Goal: Information Seeking & Learning: Learn about a topic

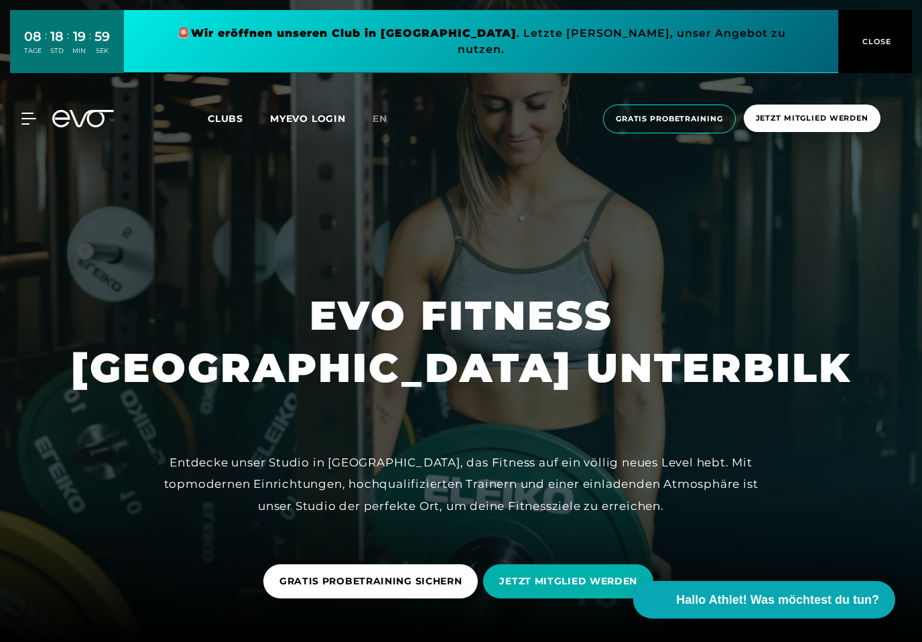
click at [225, 112] on link "Clubs" at bounding box center [239, 118] width 62 height 13
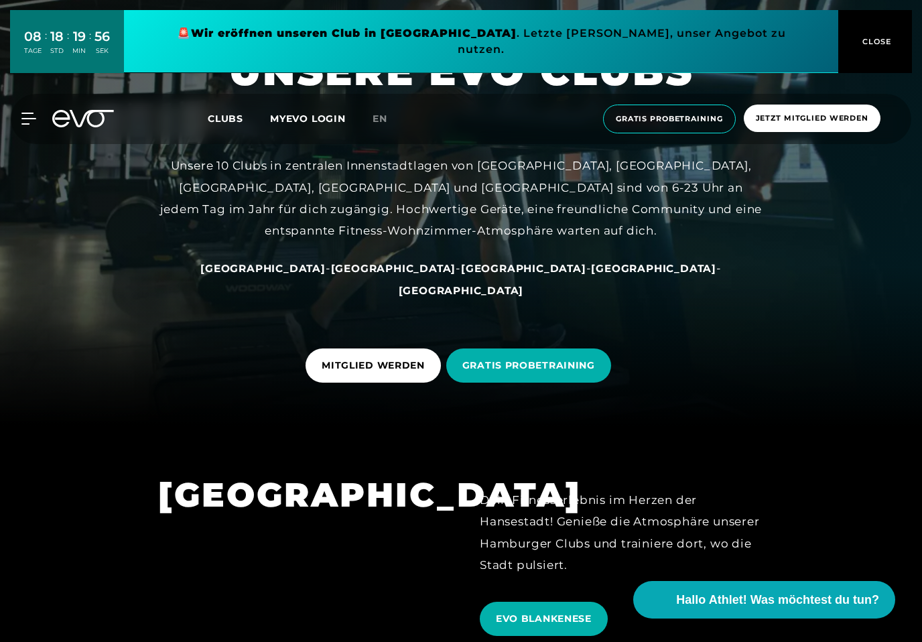
scroll to position [273, 0]
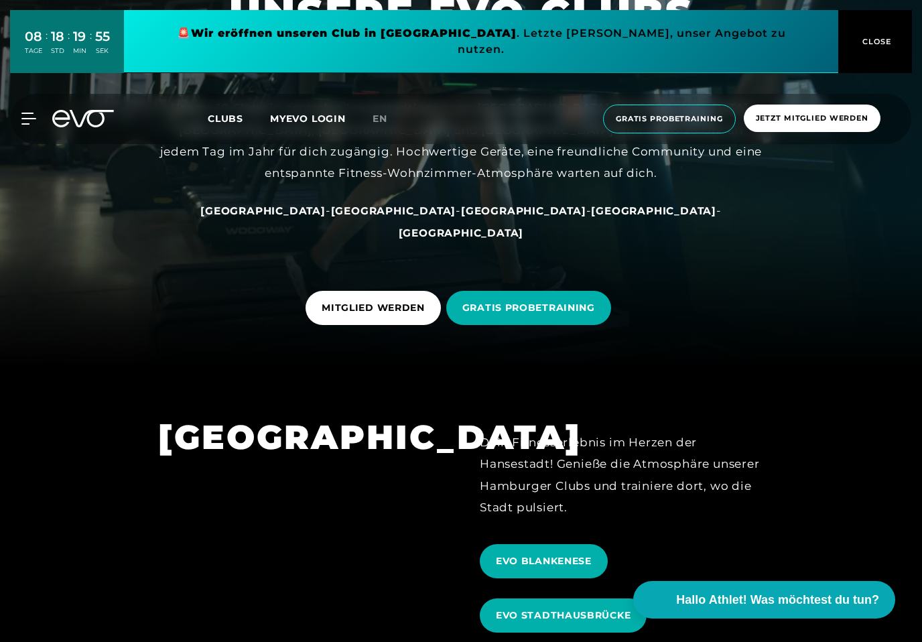
click at [461, 217] on span "[GEOGRAPHIC_DATA]" at bounding box center [523, 210] width 125 height 13
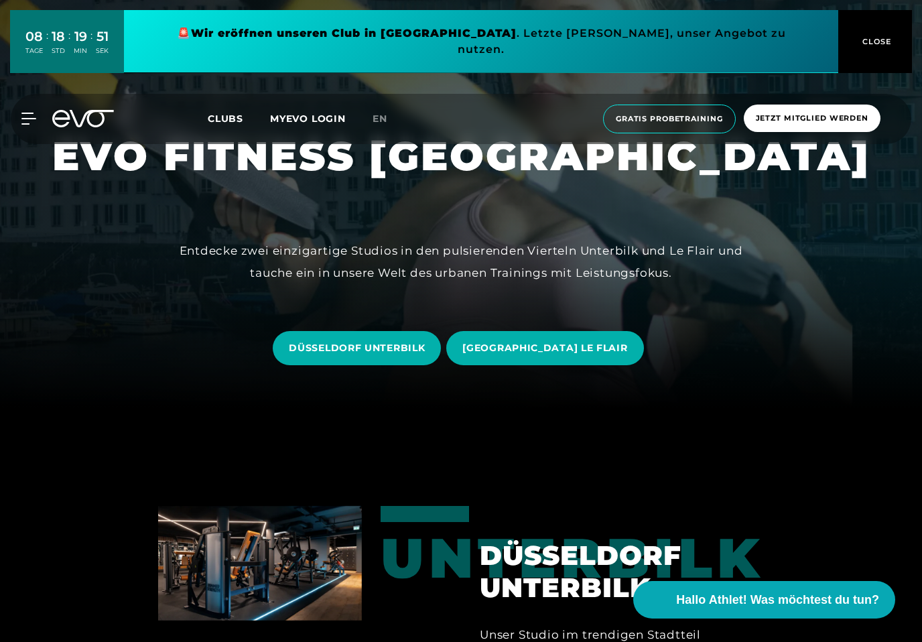
scroll to position [236, 0]
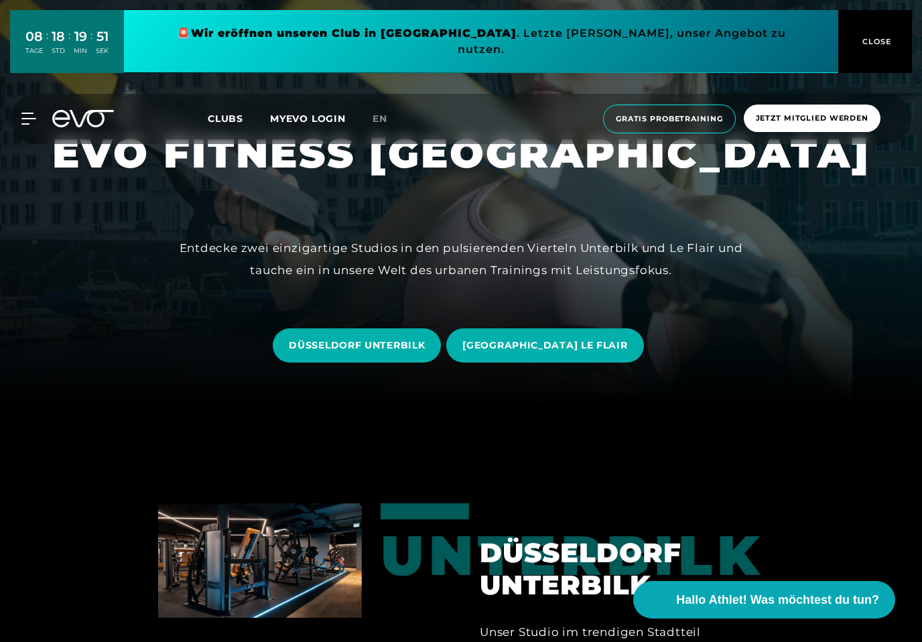
click at [347, 353] on span "DÜSSELDORF UNTERBILK" at bounding box center [357, 345] width 136 height 14
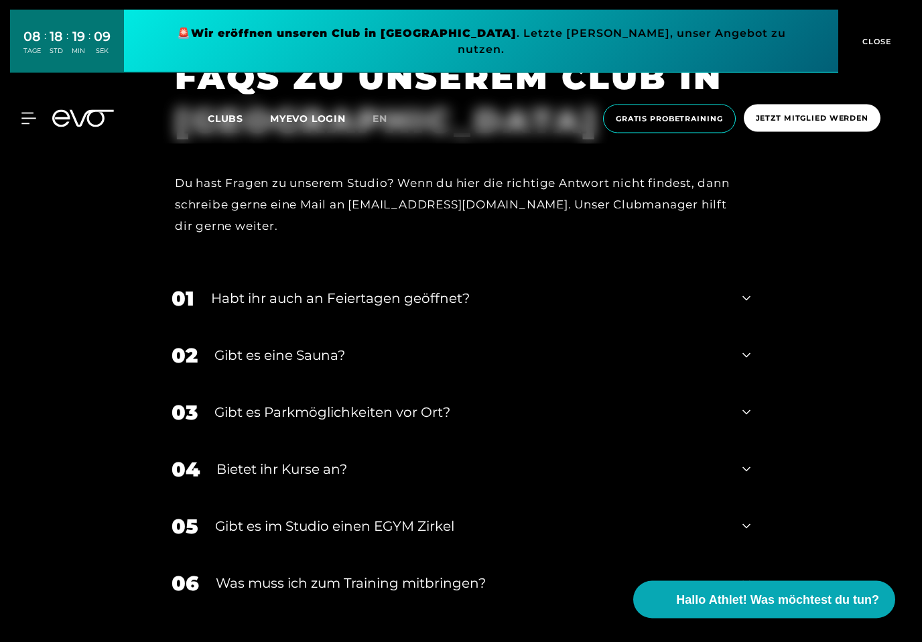
scroll to position [5013, 0]
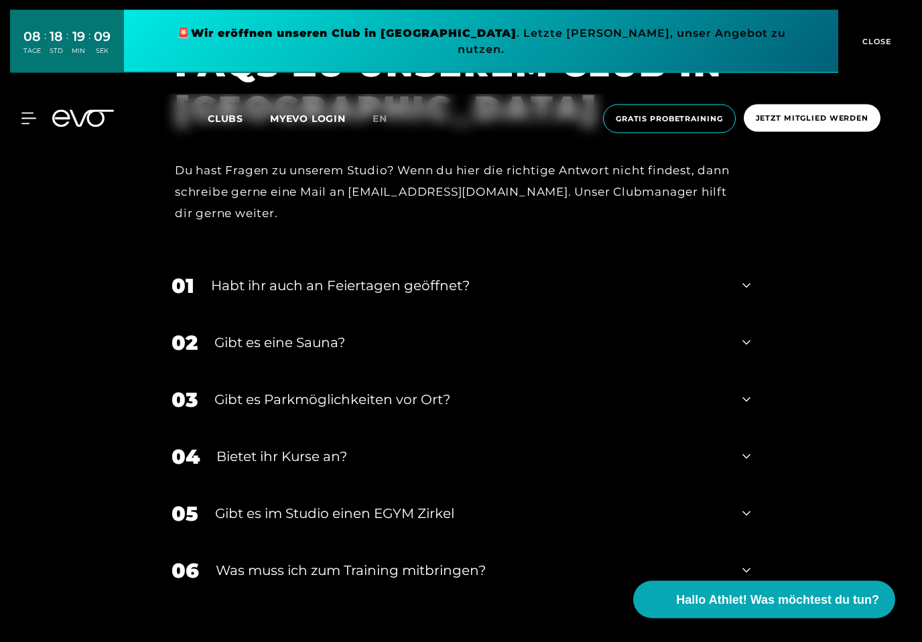
click at [737, 357] on div "02 Gibt es eine Sauna?" at bounding box center [461, 343] width 606 height 57
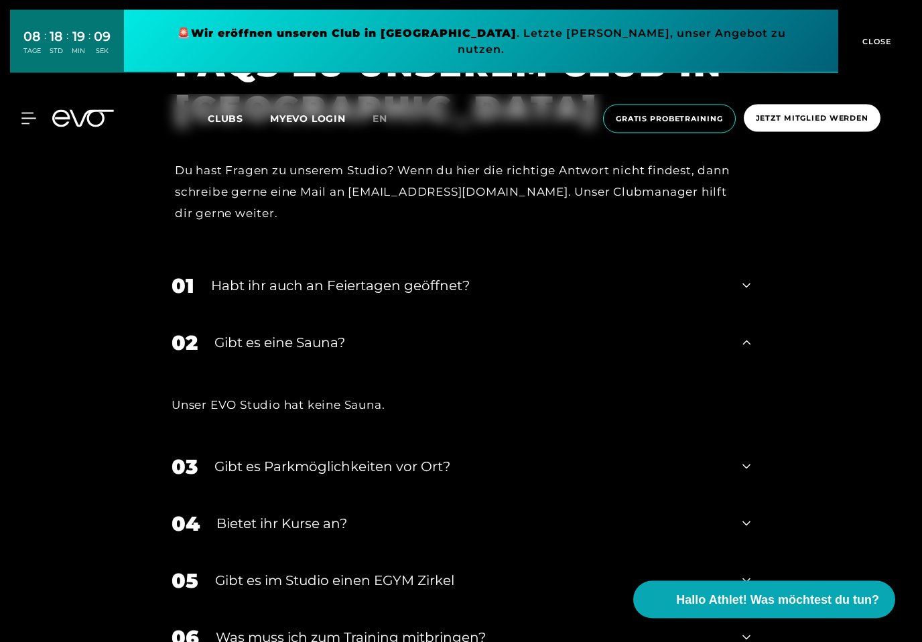
scroll to position [5014, 0]
click at [729, 353] on div "02 Gibt es eine Sauna?" at bounding box center [461, 342] width 606 height 57
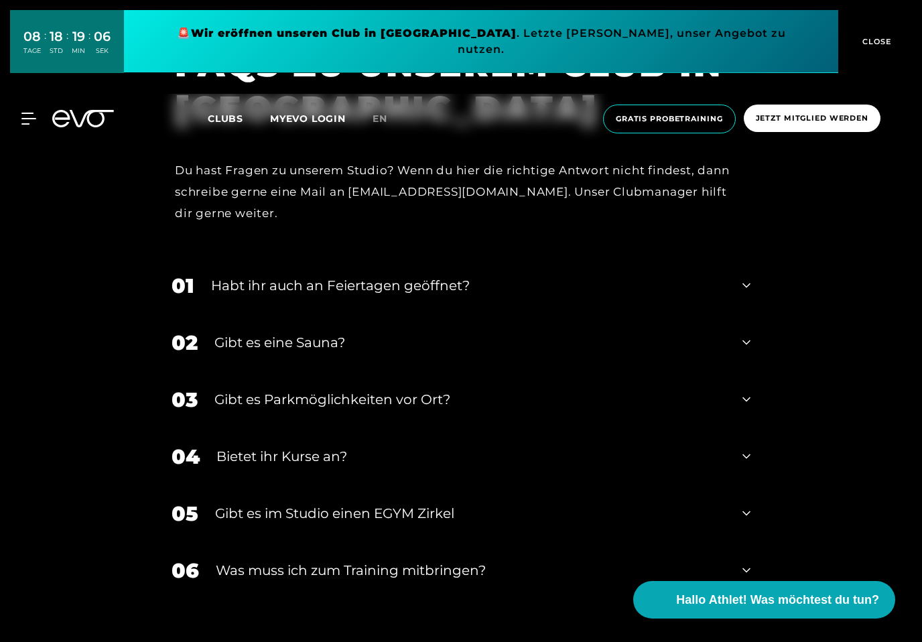
click at [741, 394] on div "03 Gibt es Parkmöglichkeiten vor Ort?" at bounding box center [461, 399] width 606 height 57
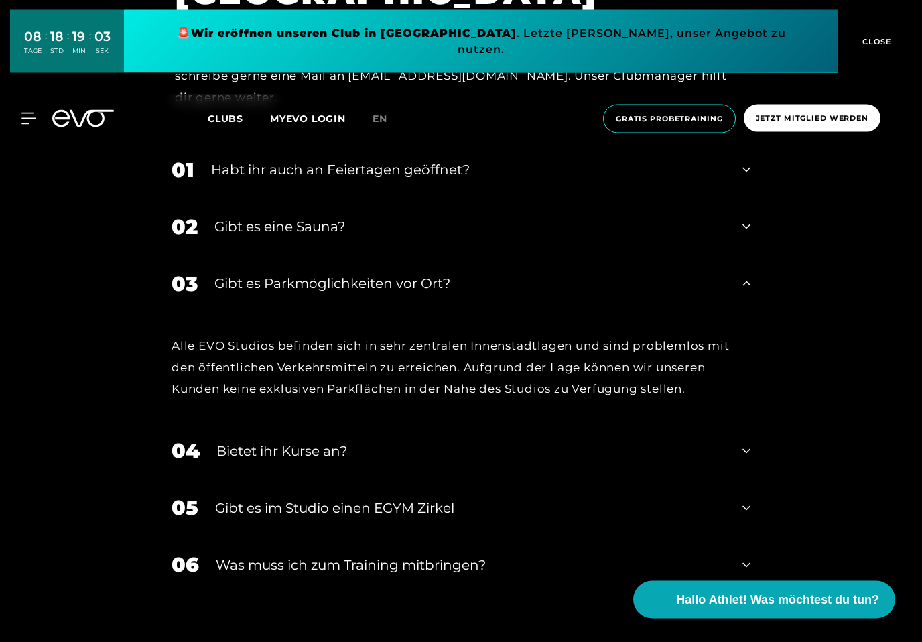
scroll to position [5129, 0]
click at [740, 302] on div "03 Gibt es Parkmöglichkeiten vor Ort?" at bounding box center [461, 284] width 606 height 57
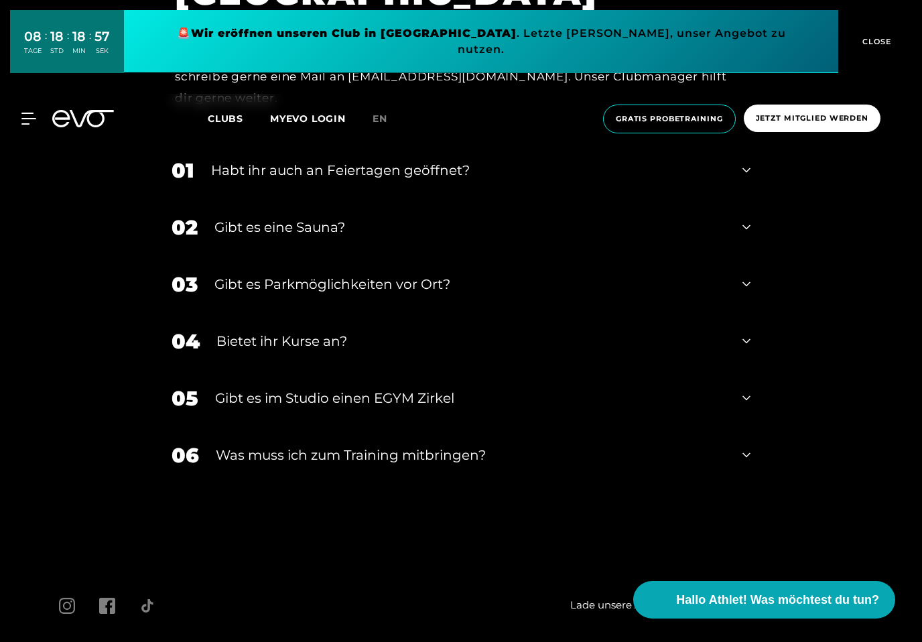
click at [743, 462] on div "06 Was muss ich zum Training mitbringen?" at bounding box center [461, 455] width 606 height 57
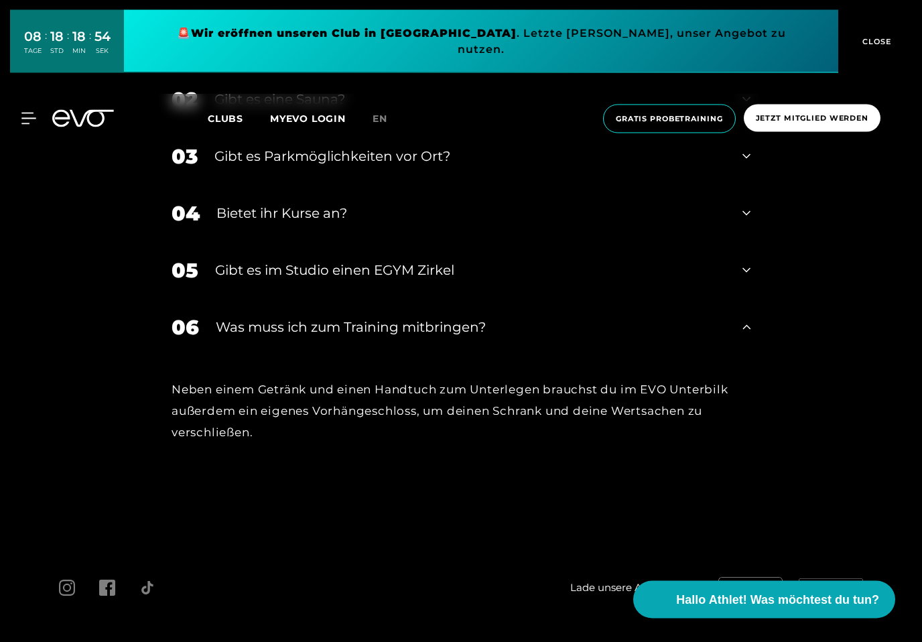
scroll to position [5258, 0]
click at [743, 334] on icon at bounding box center [747, 326] width 8 height 16
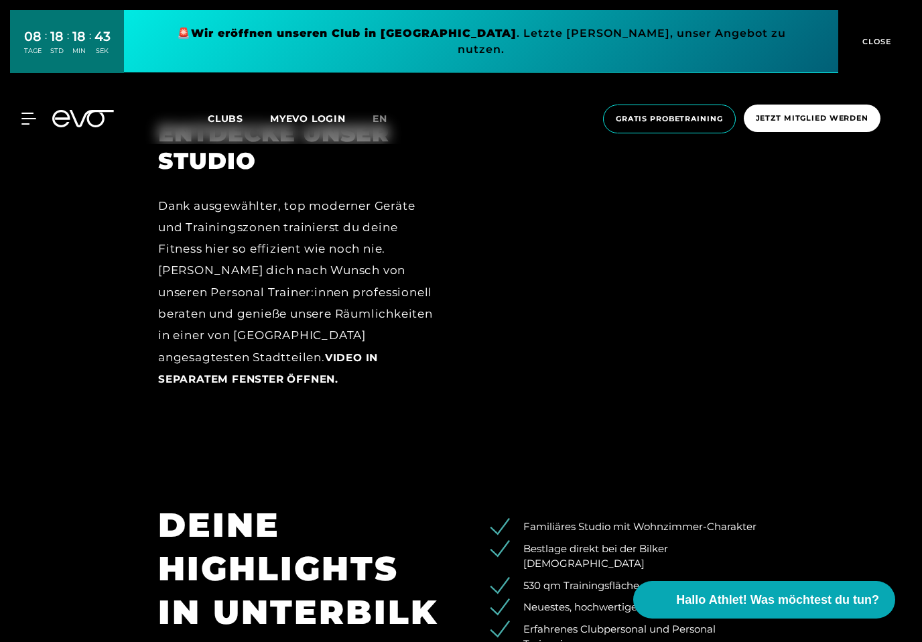
scroll to position [1822, 0]
